Goal: Communication & Community: Answer question/provide support

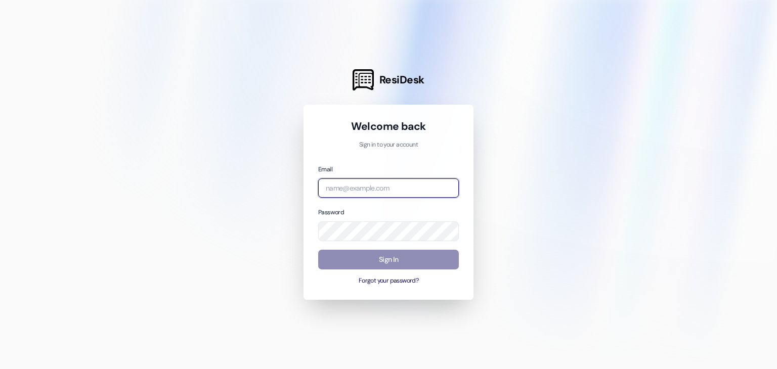
type input "[EMAIL_ADDRESS][DOMAIN_NAME]"
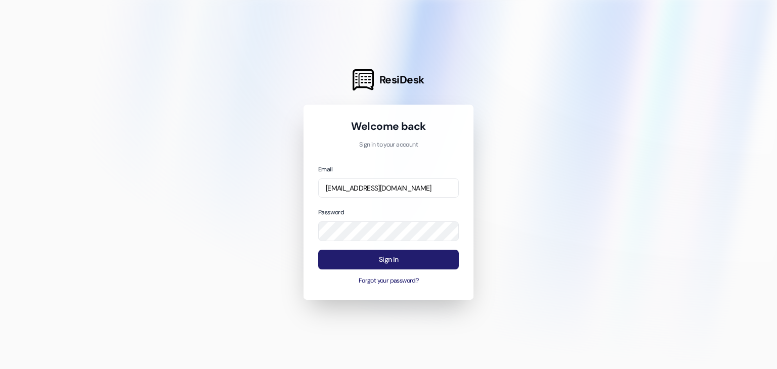
click at [361, 255] on button "Sign In" at bounding box center [388, 260] width 141 height 20
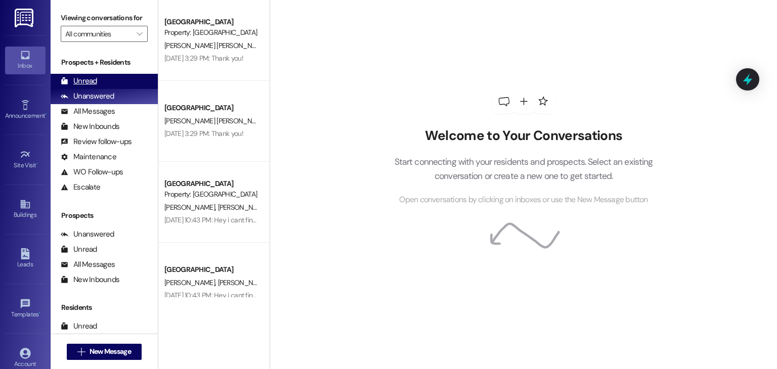
click at [114, 81] on div "Unread (0)" at bounding box center [104, 81] width 107 height 15
